Goal: Information Seeking & Learning: Learn about a topic

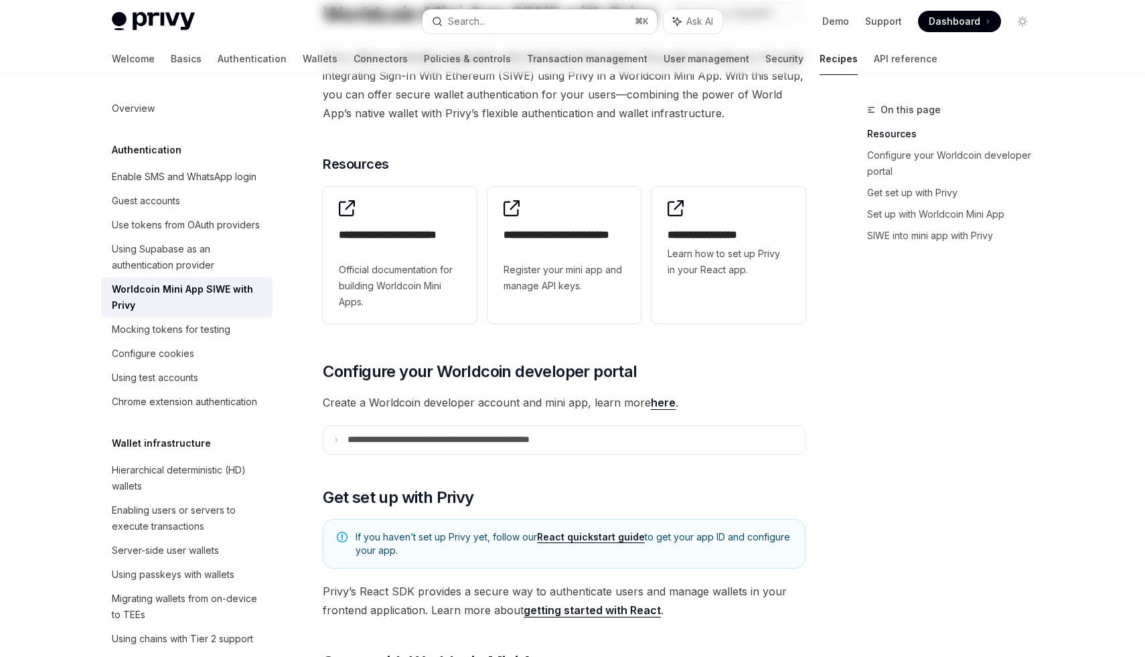
scroll to position [193, 0]
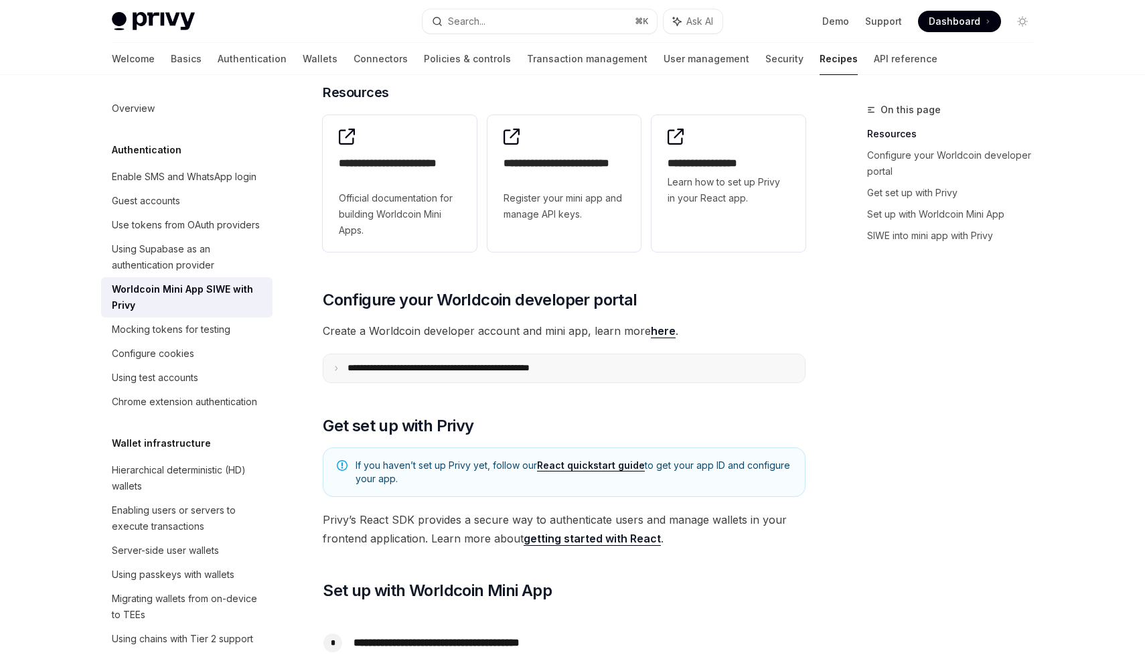
click at [547, 371] on p "**********" at bounding box center [476, 368] width 257 height 12
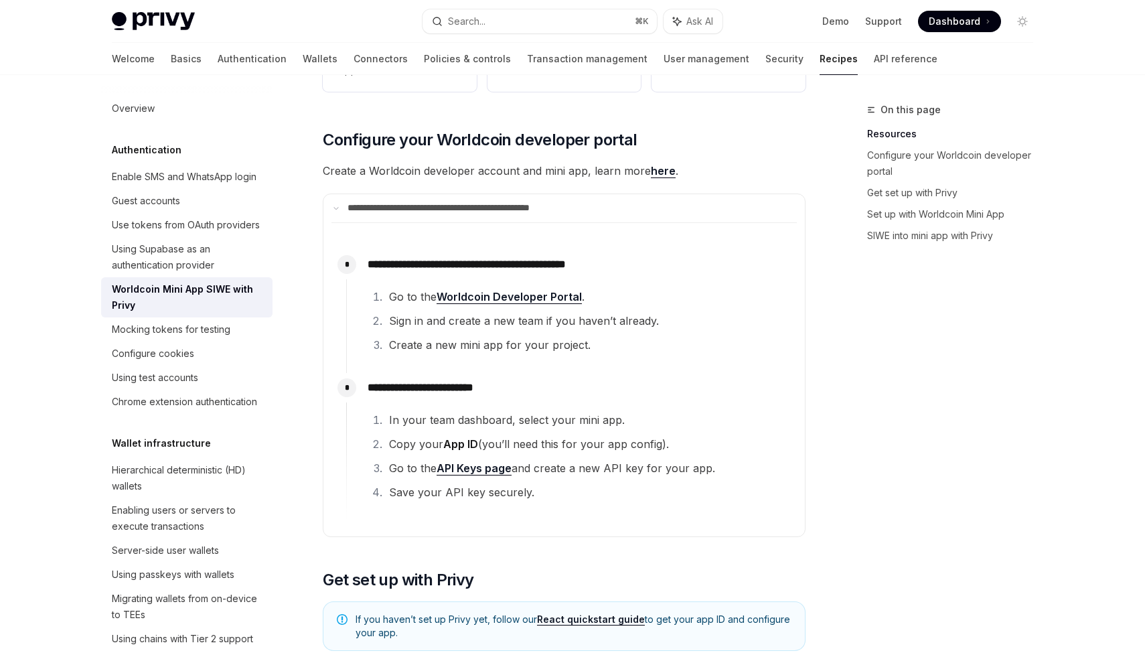
scroll to position [82, 0]
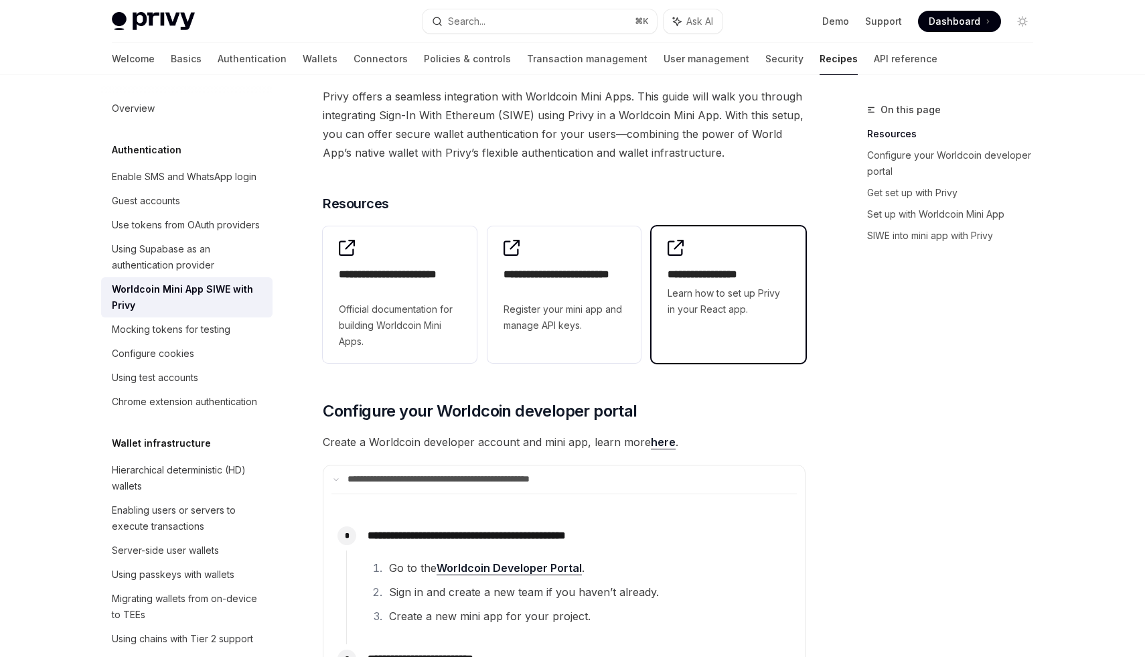
click at [678, 310] on span "Learn how to set up Privy in your React app." at bounding box center [729, 301] width 122 height 32
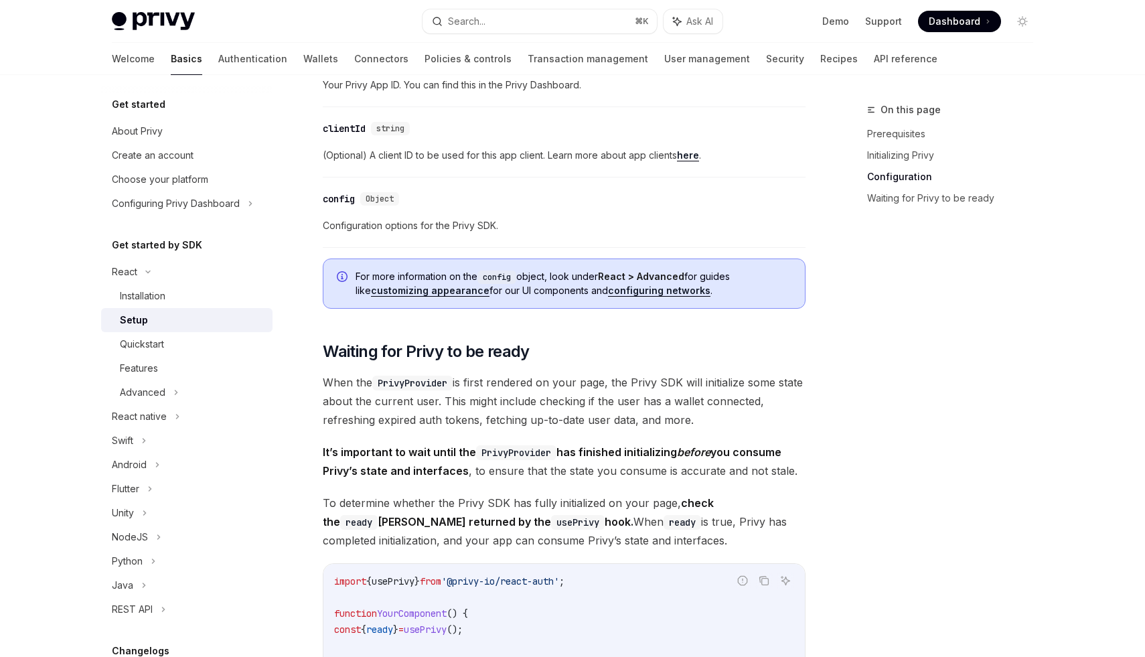
scroll to position [1209, 0]
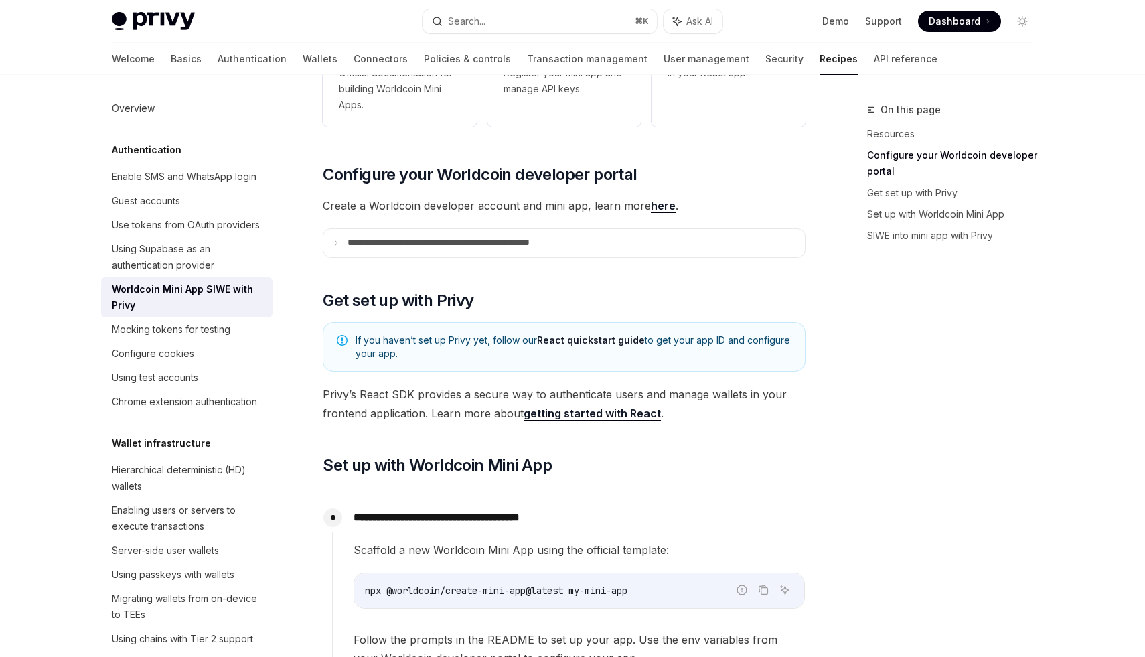
scroll to position [396, 0]
